Goal: Check status: Check status

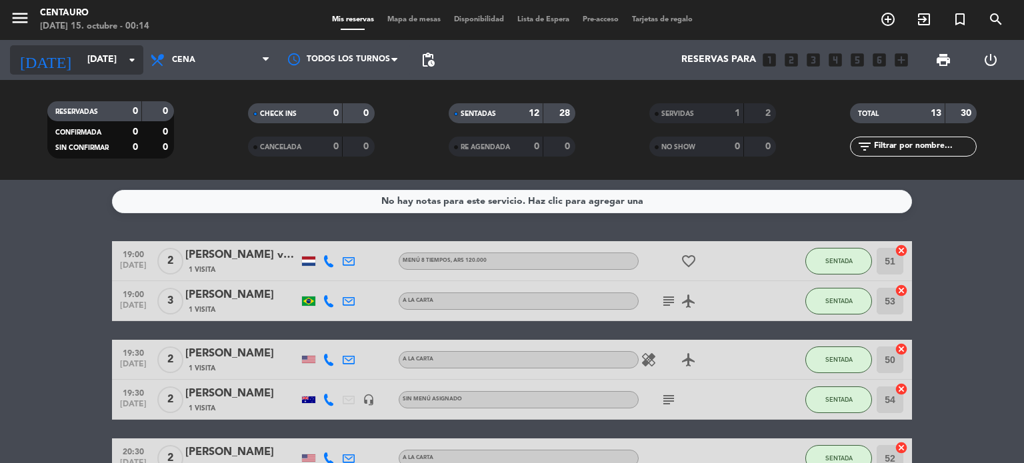
click at [115, 69] on input "[DATE]" at bounding box center [144, 60] width 127 height 24
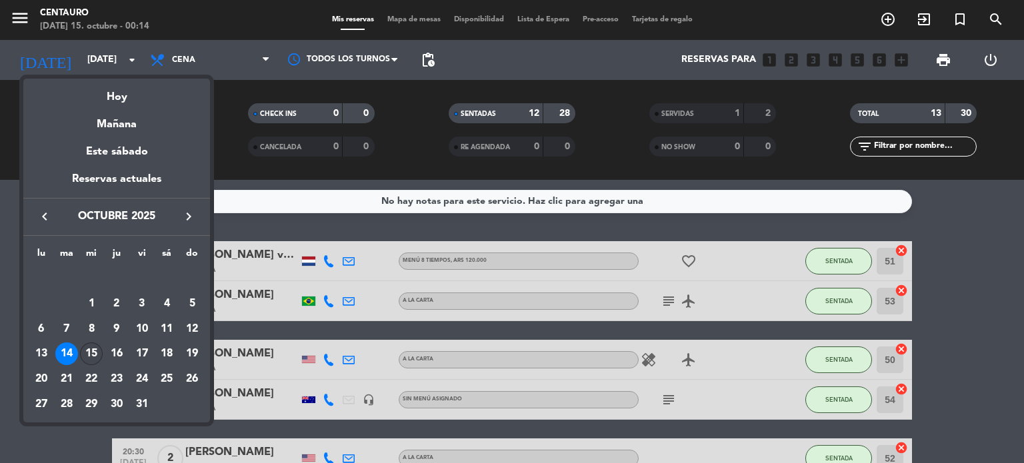
click at [85, 351] on div "15" at bounding box center [91, 354] width 23 height 23
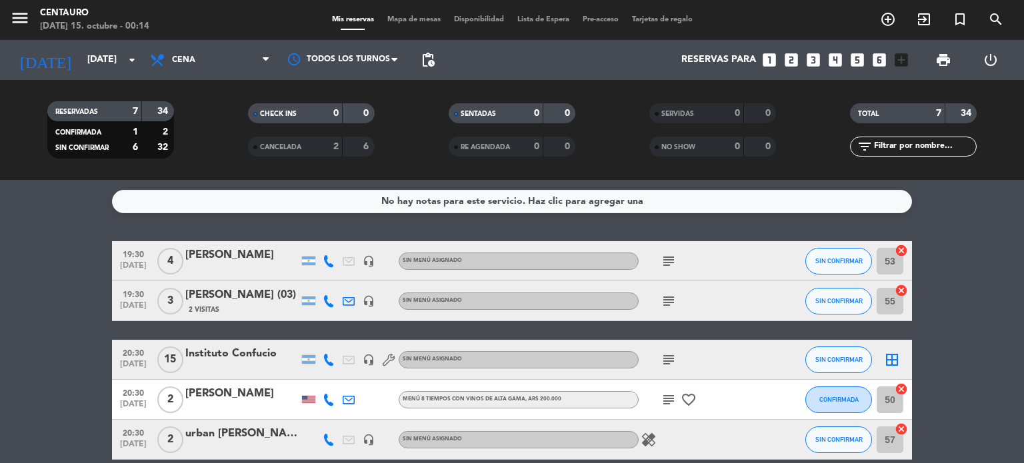
click at [674, 261] on icon "subject" at bounding box center [669, 261] width 16 height 16
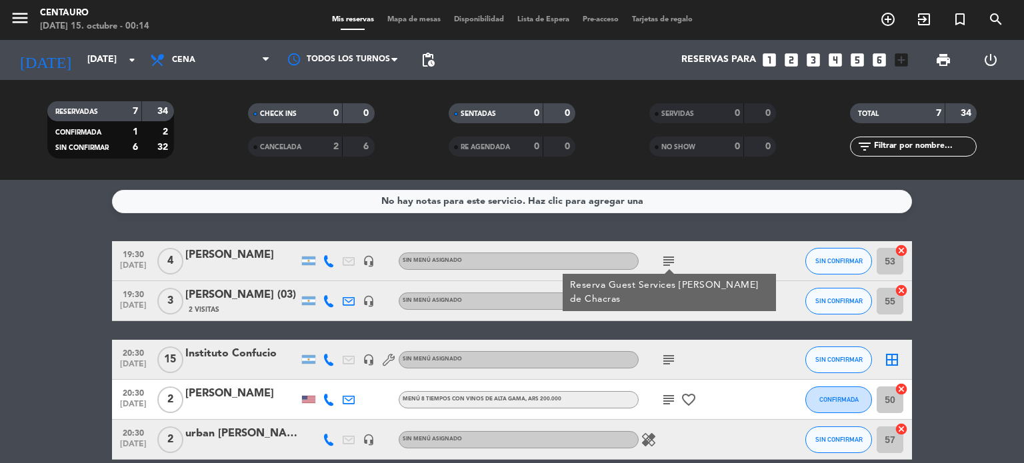
click at [674, 260] on icon "subject" at bounding box center [669, 261] width 16 height 16
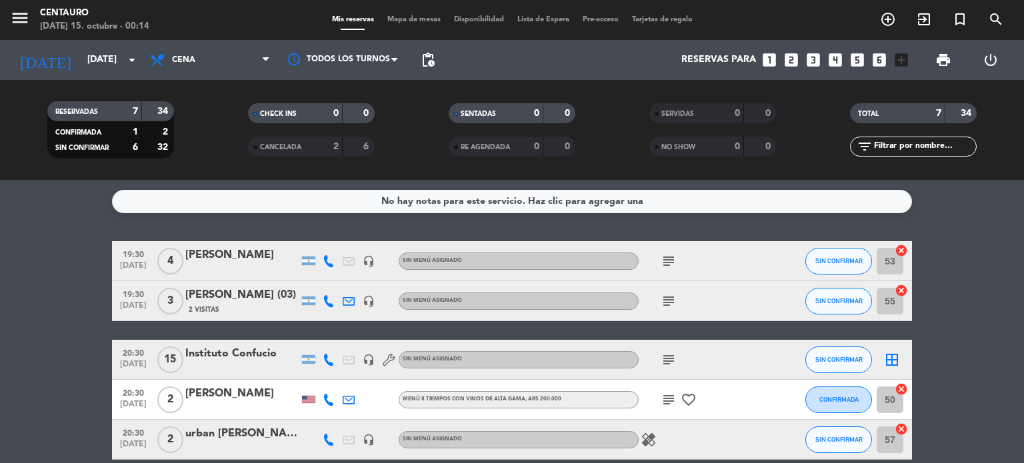
click at [668, 301] on icon "subject" at bounding box center [669, 301] width 16 height 16
click at [671, 301] on icon "subject" at bounding box center [669, 301] width 16 height 16
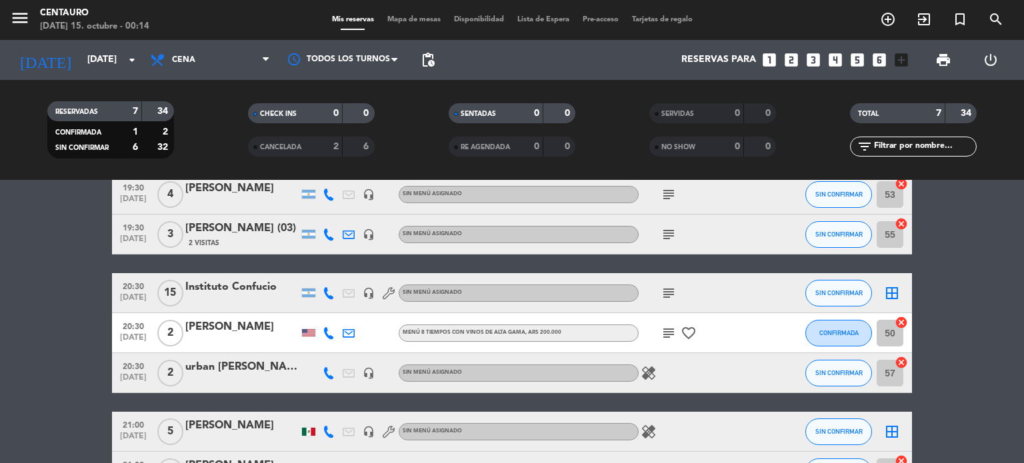
click at [672, 291] on icon "subject" at bounding box center [669, 293] width 16 height 16
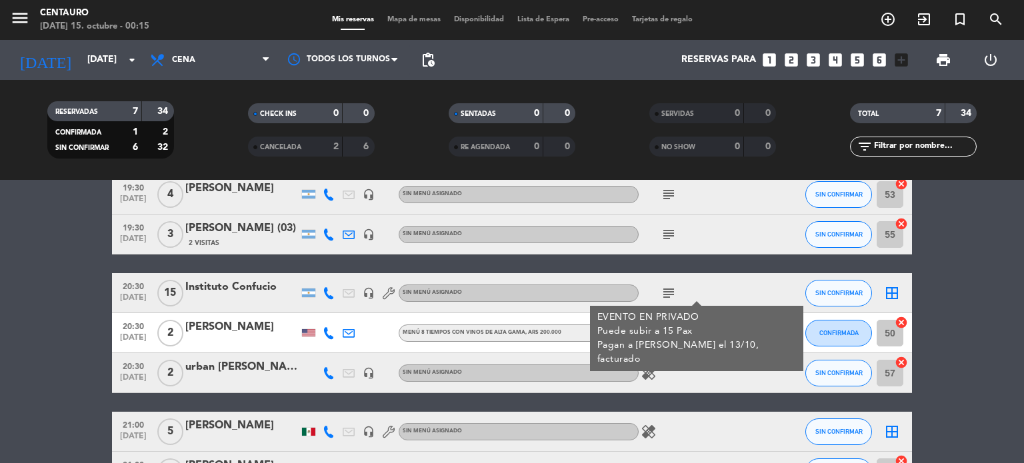
click at [672, 291] on icon "subject" at bounding box center [669, 293] width 16 height 16
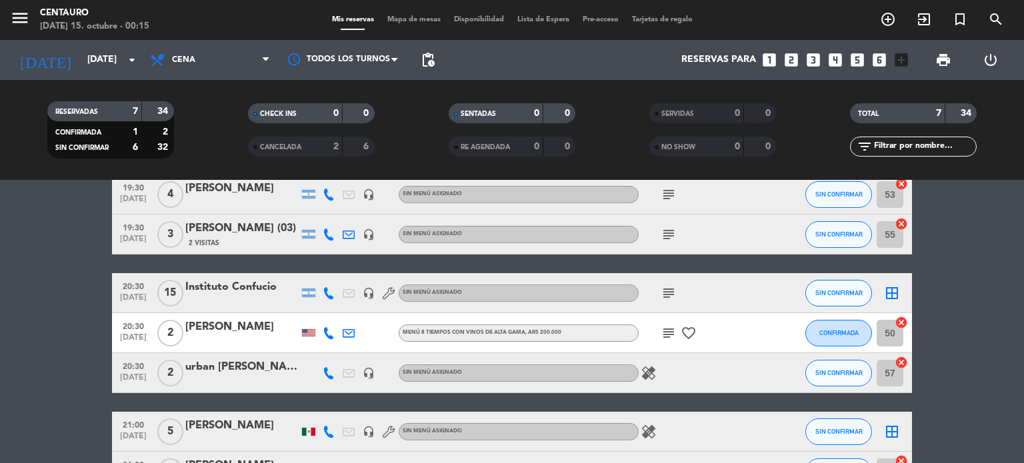
click at [669, 328] on icon "subject" at bounding box center [669, 333] width 16 height 16
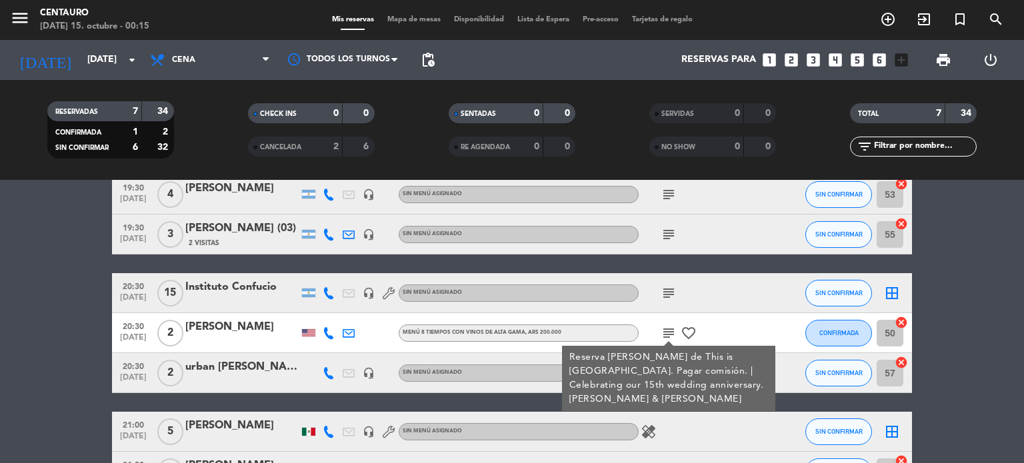
click at [672, 328] on icon "subject" at bounding box center [669, 333] width 16 height 16
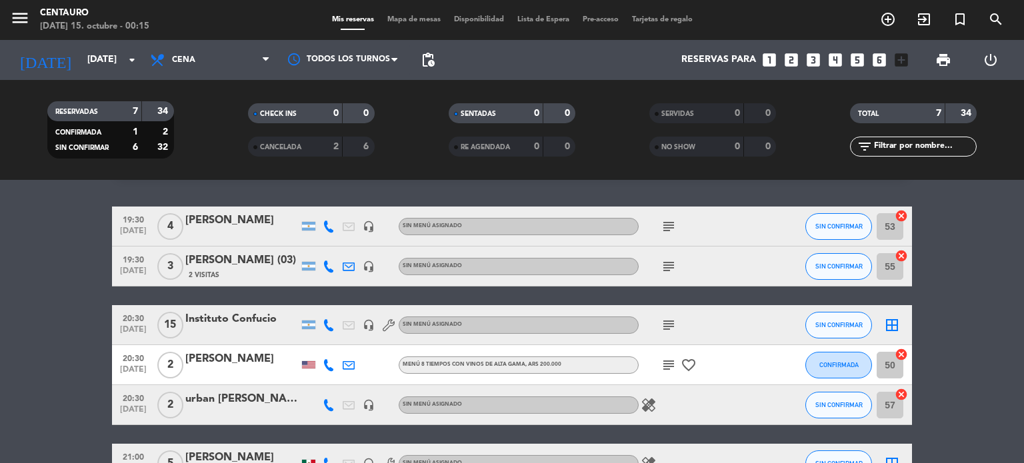
scroll to position [29, 0]
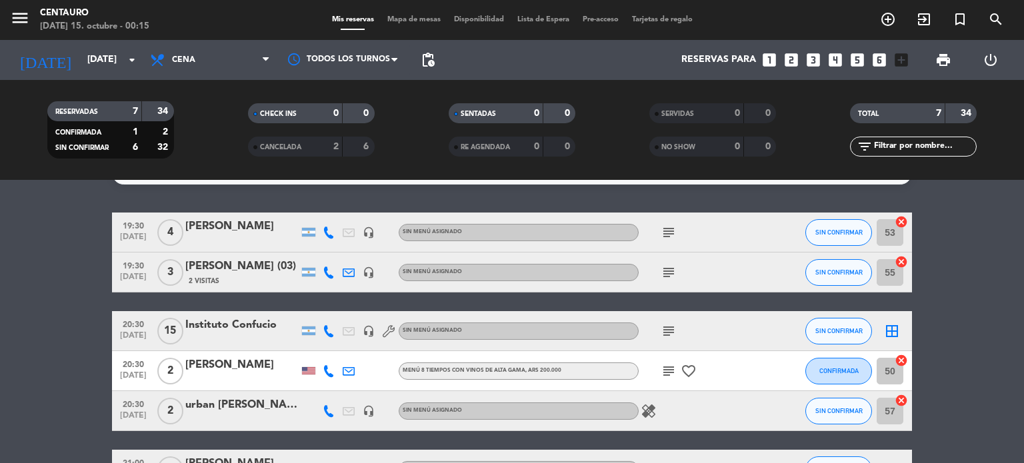
click at [669, 327] on icon "subject" at bounding box center [669, 331] width 16 height 16
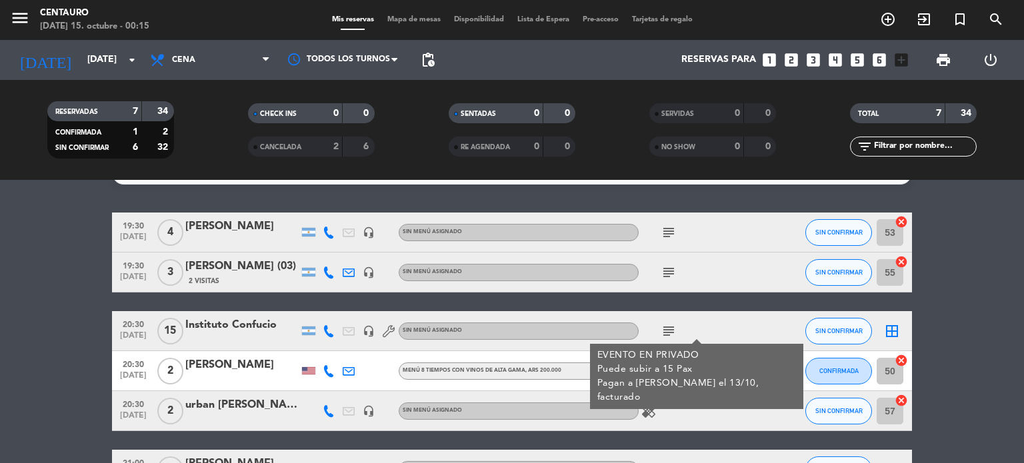
click at [669, 327] on icon "subject" at bounding box center [669, 331] width 16 height 16
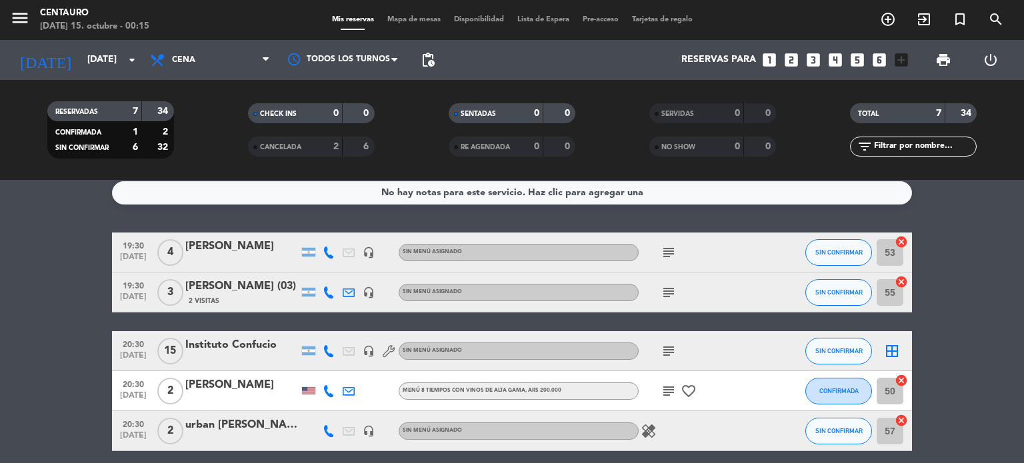
scroll to position [0, 0]
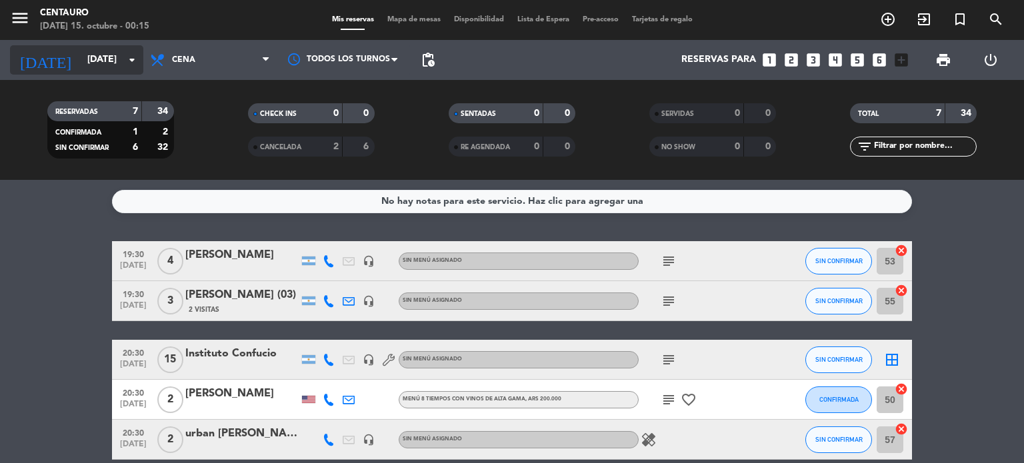
click at [93, 59] on input "[DATE]" at bounding box center [144, 60] width 127 height 24
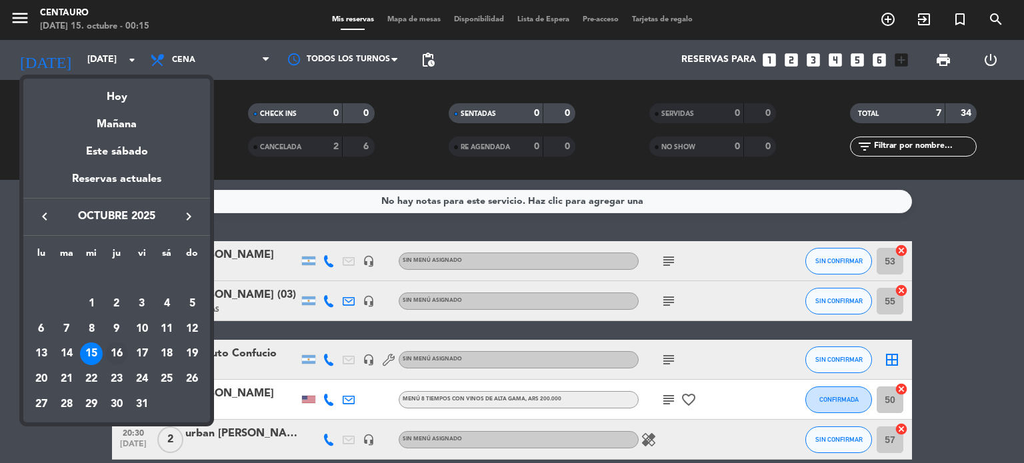
click at [117, 351] on div "16" at bounding box center [116, 354] width 23 height 23
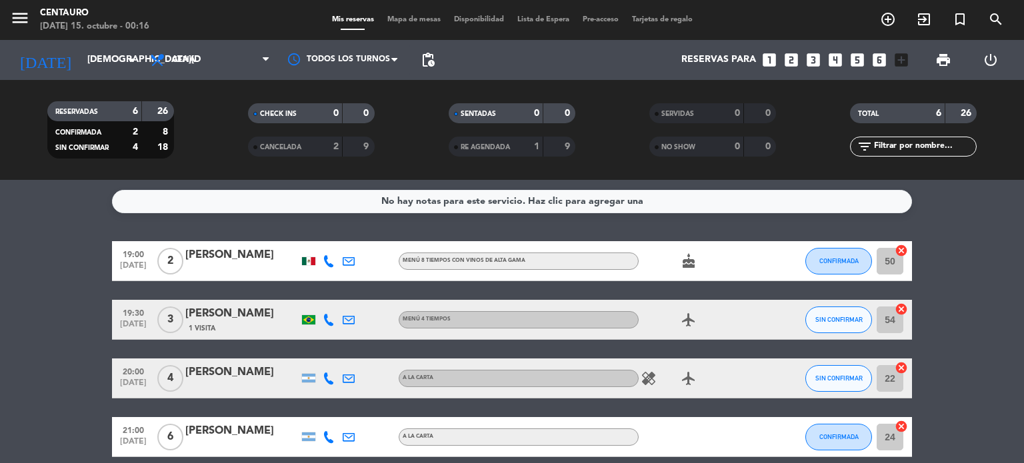
scroll to position [177, 0]
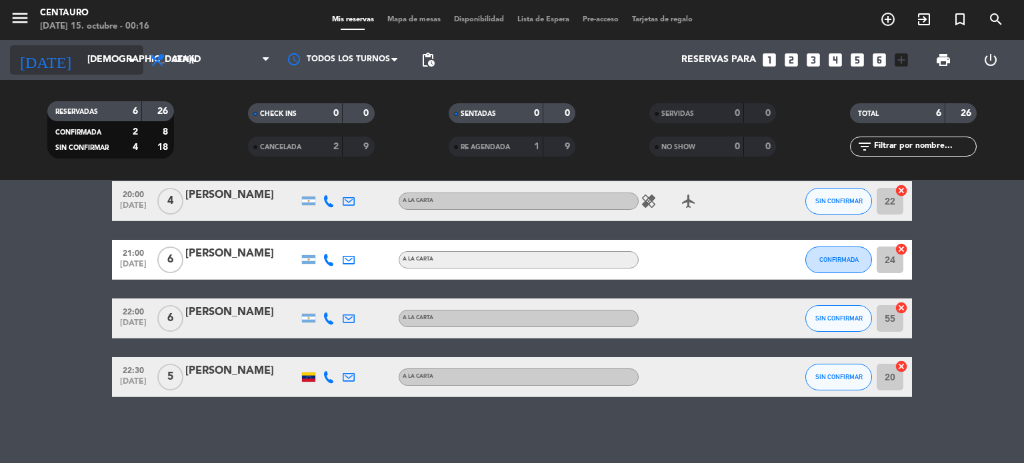
click at [114, 54] on input "[DEMOGRAPHIC_DATA][DATE]" at bounding box center [144, 60] width 127 height 24
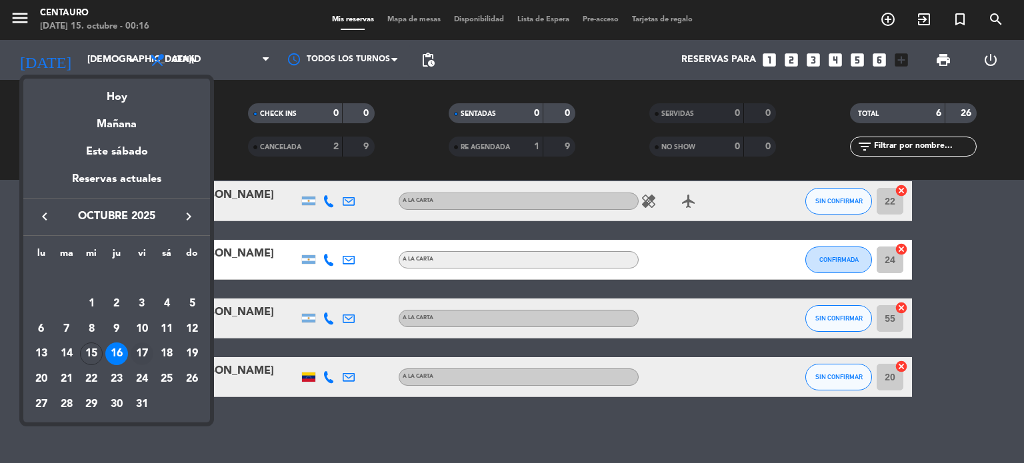
click at [145, 349] on div "17" at bounding box center [142, 354] width 23 height 23
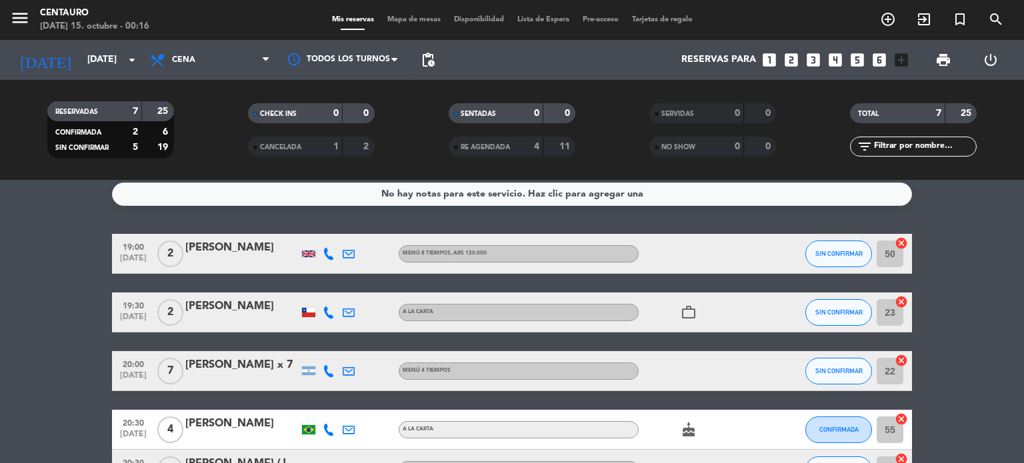
scroll to position [0, 0]
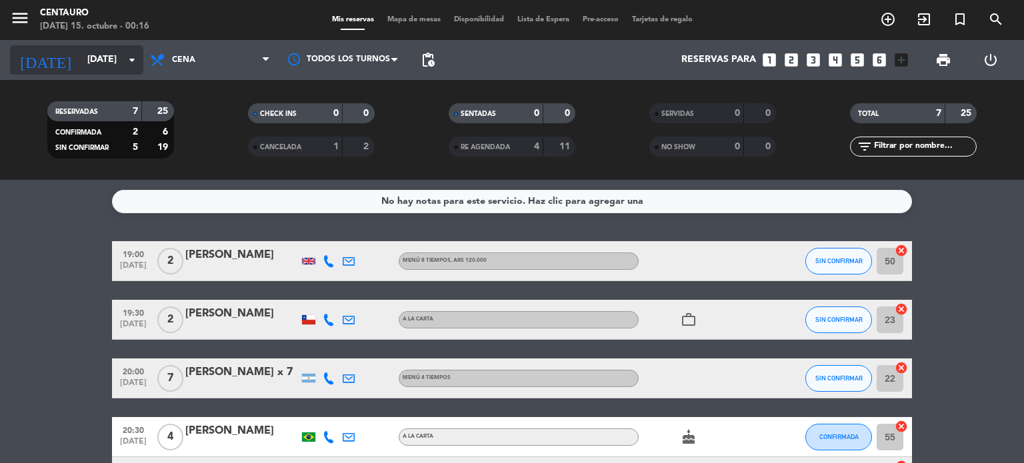
click at [135, 51] on input "[DATE]" at bounding box center [144, 60] width 127 height 24
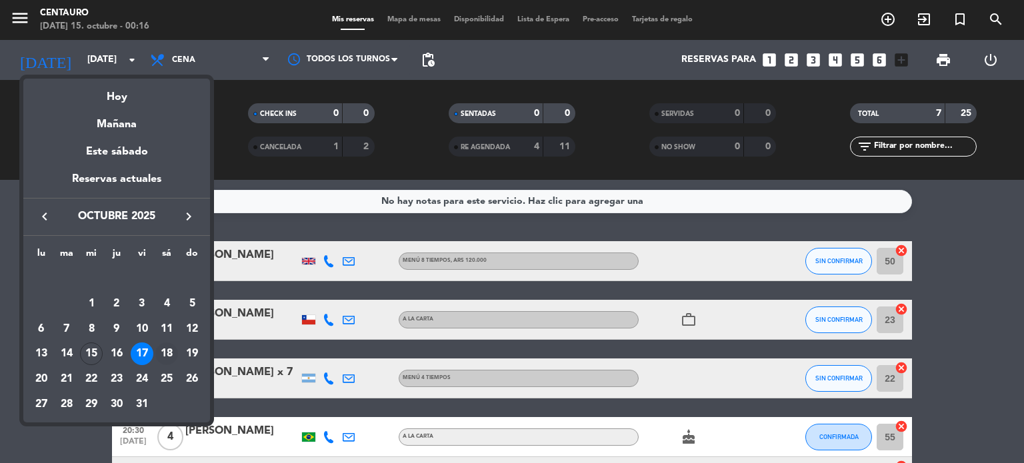
click at [165, 349] on div "18" at bounding box center [166, 354] width 23 height 23
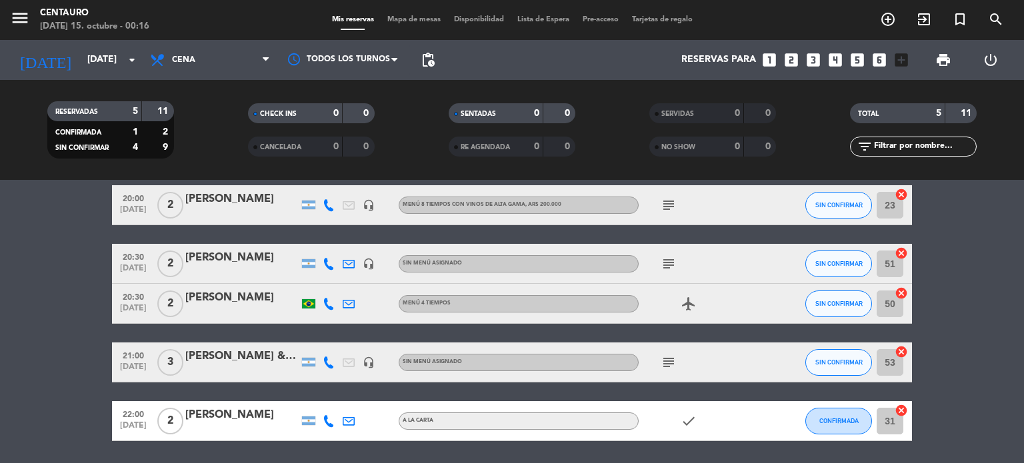
scroll to position [100, 0]
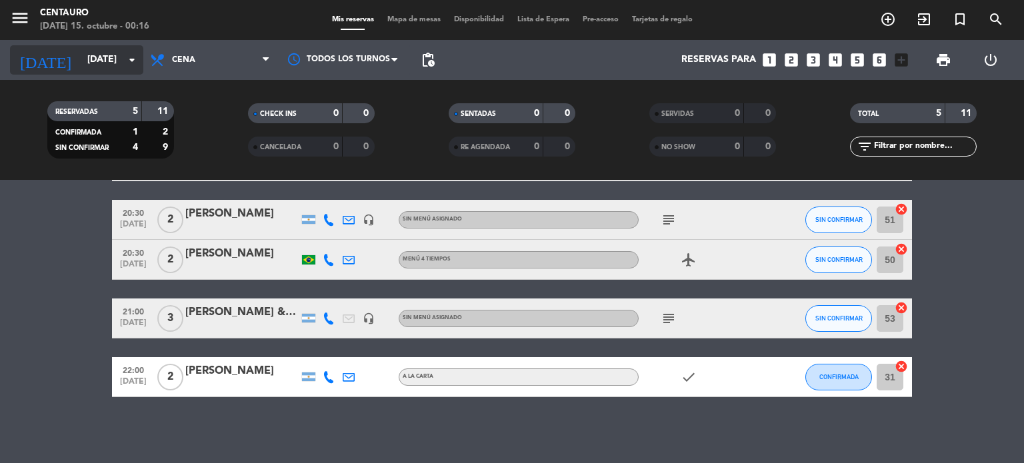
click at [127, 54] on icon "arrow_drop_down" at bounding box center [132, 60] width 16 height 16
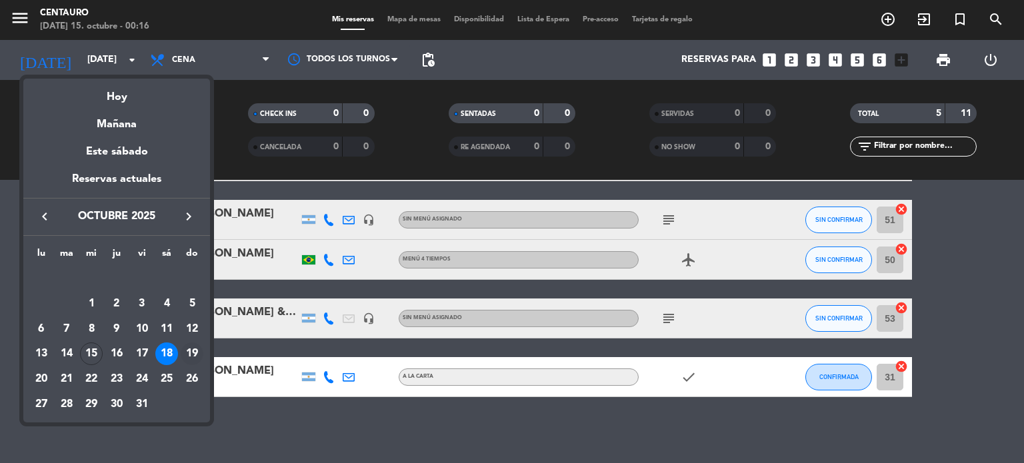
click at [203, 354] on td "19" at bounding box center [191, 353] width 25 height 25
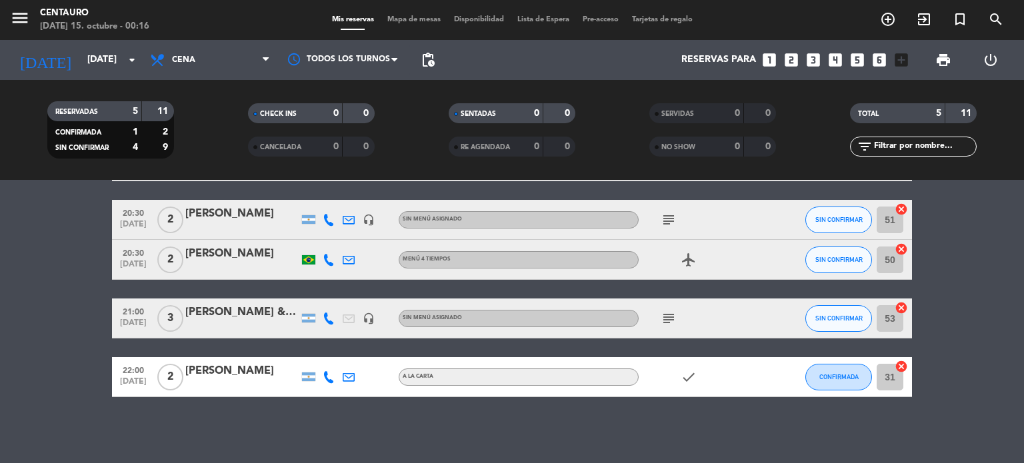
type input "[DATE]"
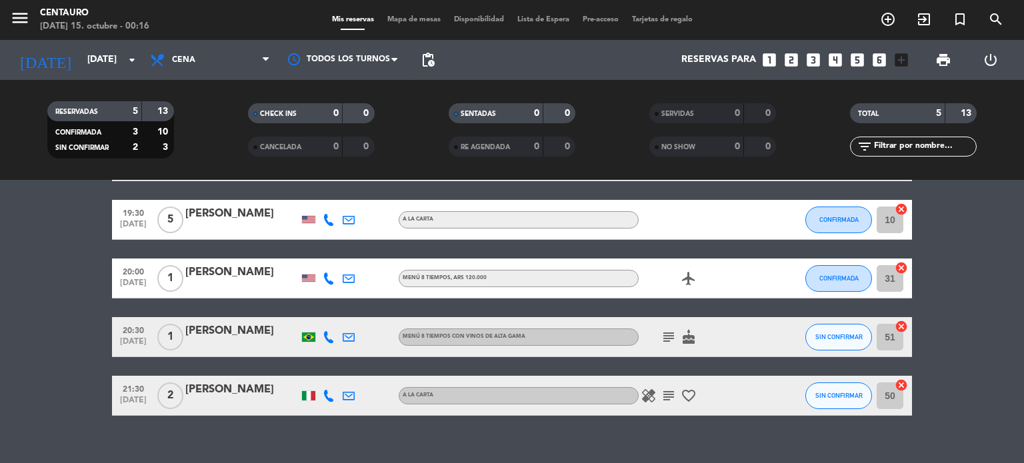
click at [663, 335] on icon "subject" at bounding box center [669, 337] width 16 height 16
click at [663, 330] on icon "subject" at bounding box center [669, 337] width 16 height 16
click at [670, 329] on icon "subject" at bounding box center [669, 337] width 16 height 16
click at [696, 339] on icon "cake" at bounding box center [689, 337] width 16 height 16
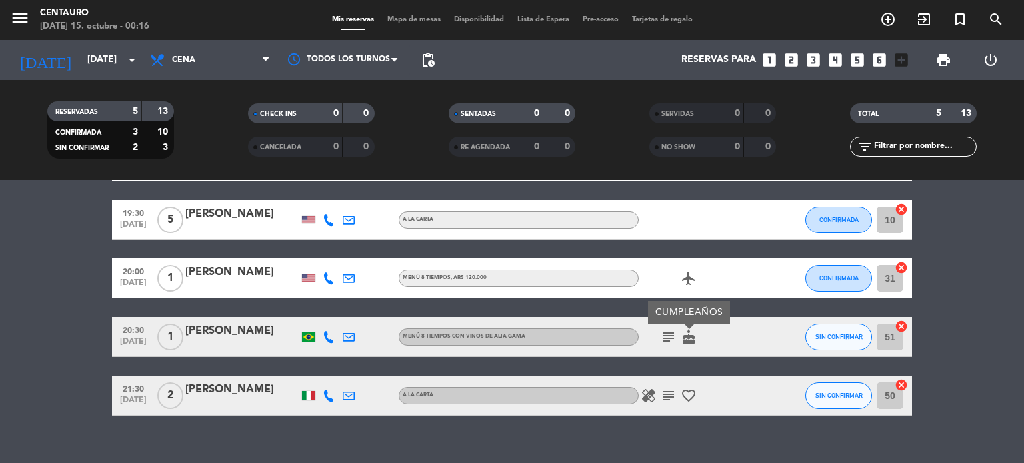
click at [696, 339] on icon "cake" at bounding box center [689, 337] width 16 height 16
click at [693, 341] on icon "cake" at bounding box center [689, 337] width 16 height 16
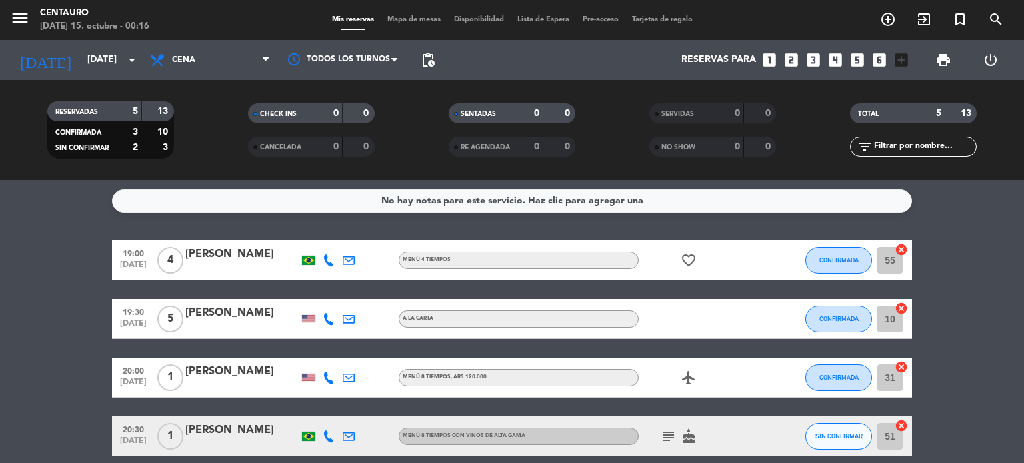
scroll to position [0, 0]
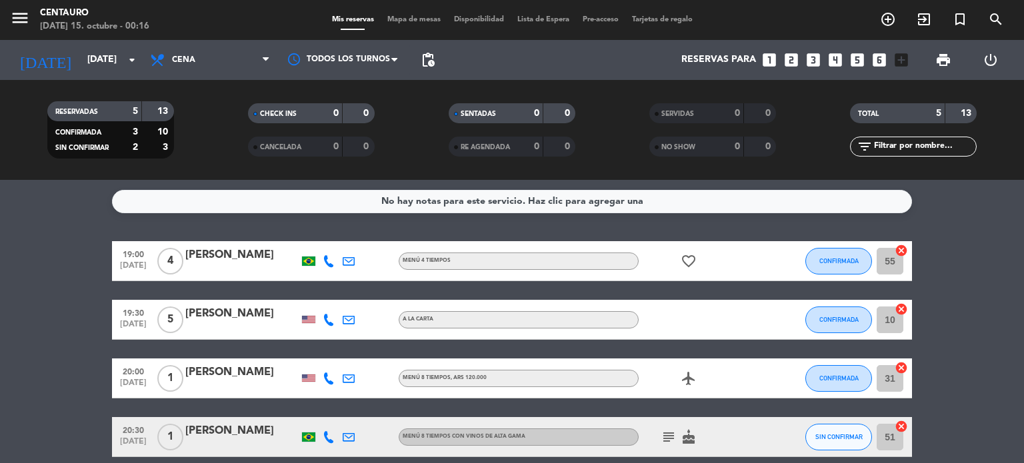
click at [689, 266] on icon "favorite_border" at bounding box center [689, 261] width 16 height 16
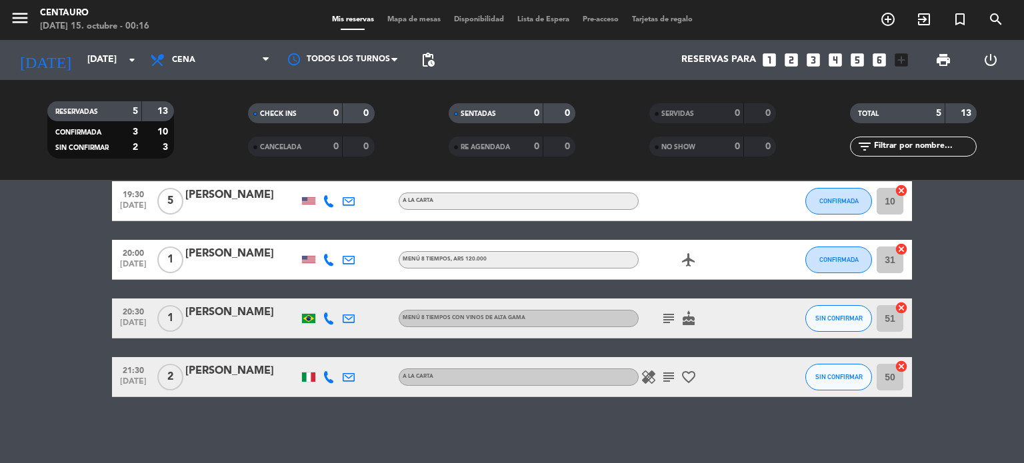
click at [669, 375] on icon "subject" at bounding box center [669, 377] width 16 height 16
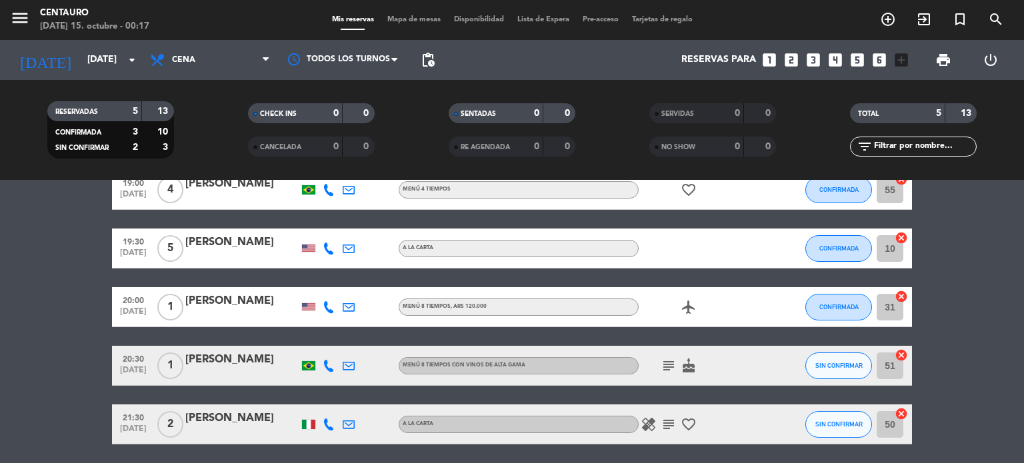
scroll to position [0, 0]
